Goal: Transaction & Acquisition: Purchase product/service

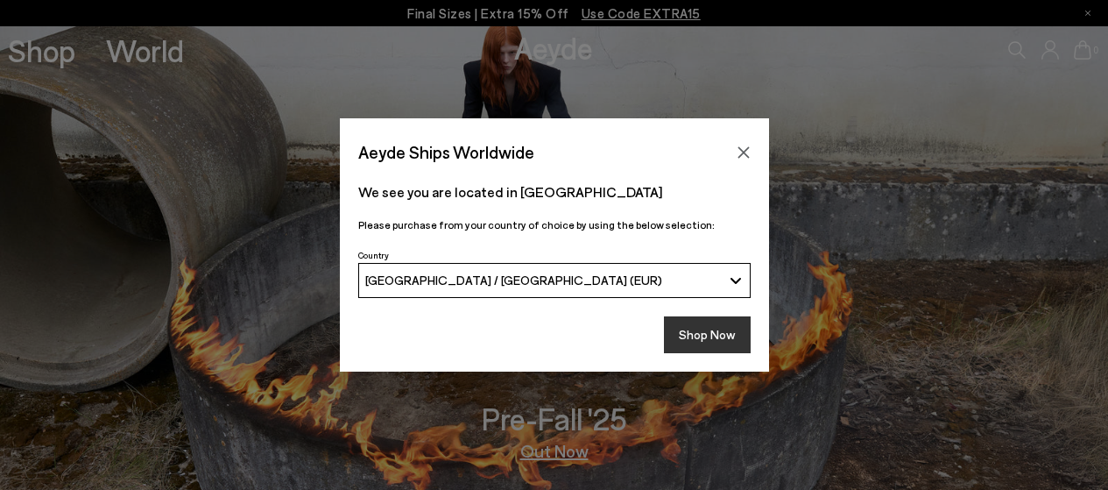
click at [712, 331] on button "Shop Now" at bounding box center [707, 334] width 87 height 37
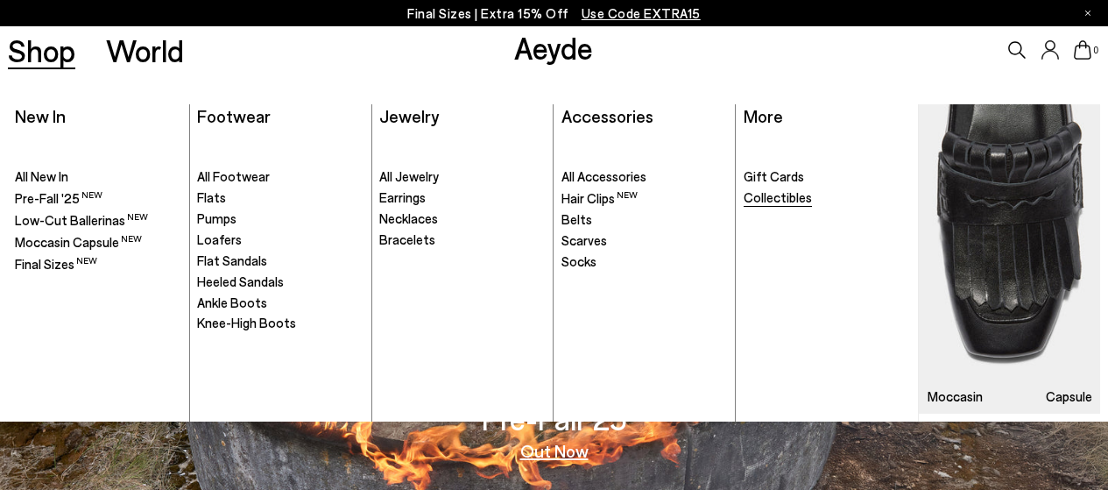
click at [778, 203] on span "Collectibles" at bounding box center [777, 197] width 68 height 16
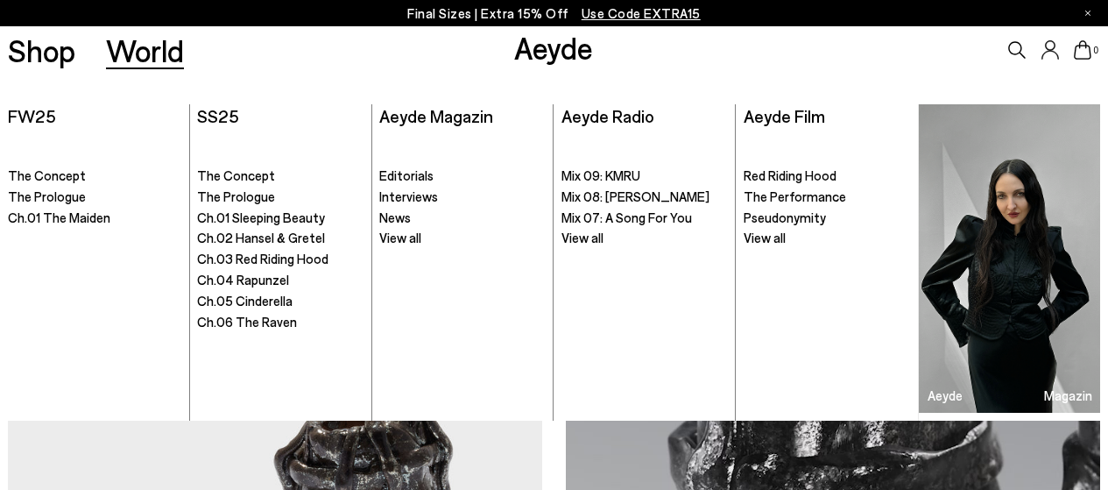
click at [163, 48] on link "World" at bounding box center [145, 50] width 78 height 31
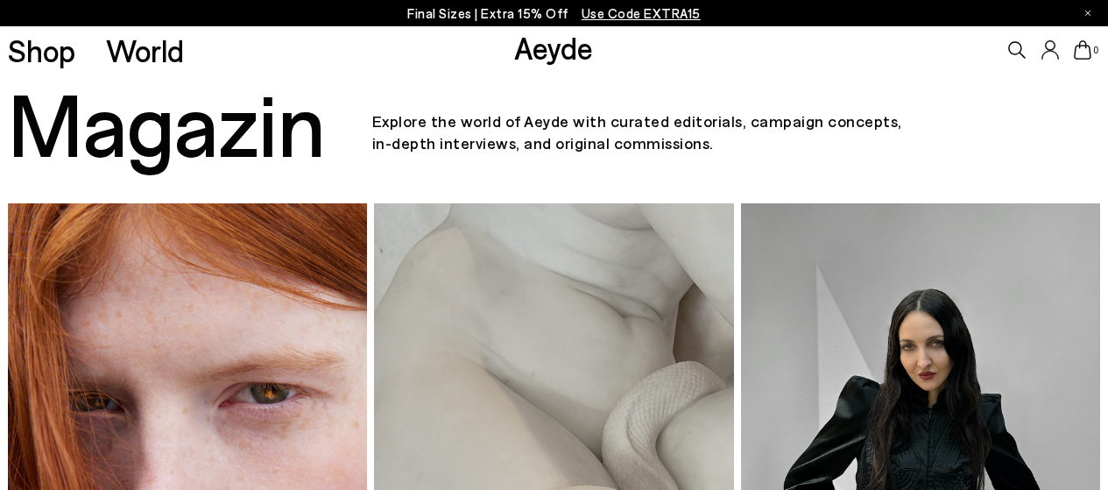
click at [442, 11] on p "Final Sizes | Extra 15% Off Use Code EXTRA15" at bounding box center [553, 14] width 293 height 22
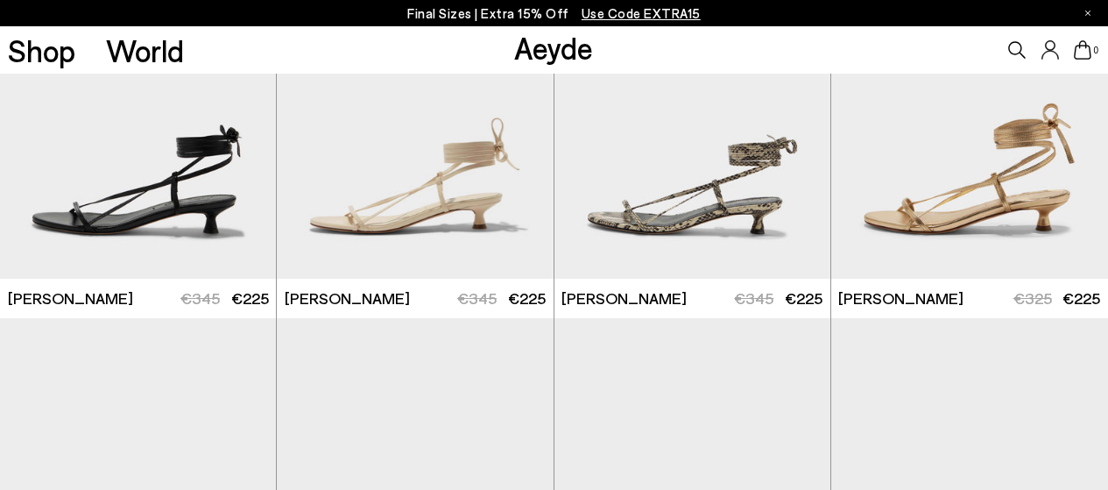
scroll to position [263, 0]
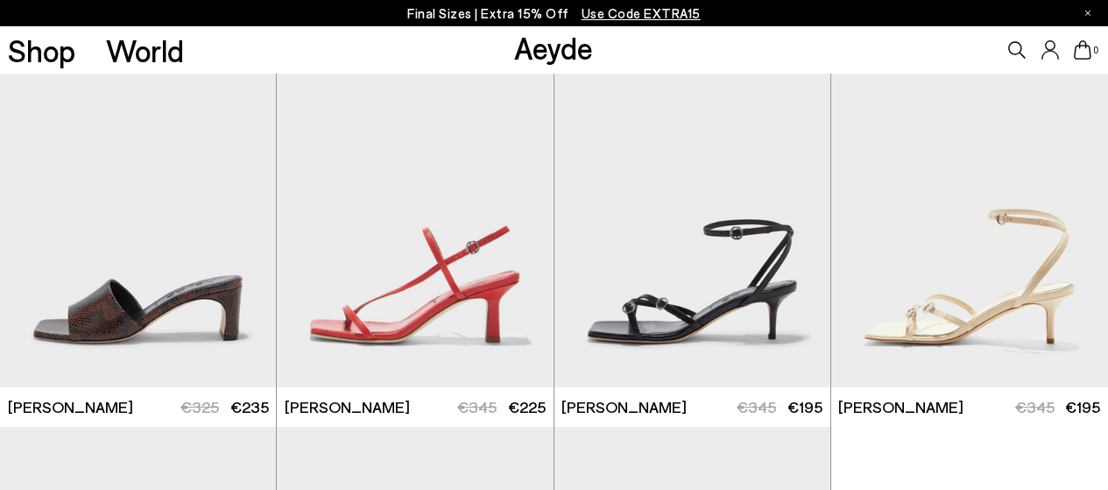
scroll to position [2815, 0]
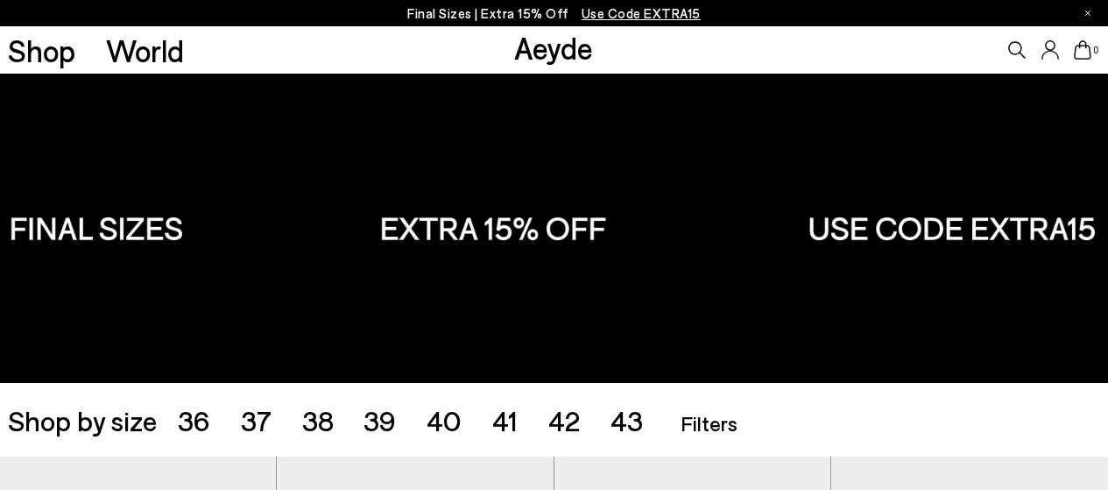
click at [66, 40] on link "Shop" at bounding box center [41, 50] width 67 height 31
